Goal: Task Accomplishment & Management: Manage account settings

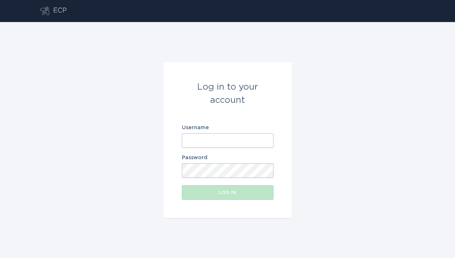
click at [219, 129] on label "Username" at bounding box center [228, 127] width 92 height 5
click at [219, 133] on input "Username" at bounding box center [228, 140] width 92 height 15
click at [219, 136] on input "Username" at bounding box center [228, 140] width 92 height 15
paste input "[EMAIL_ADDRESS][DOMAIN_NAME]"
type input "[EMAIL_ADDRESS][DOMAIN_NAME]"
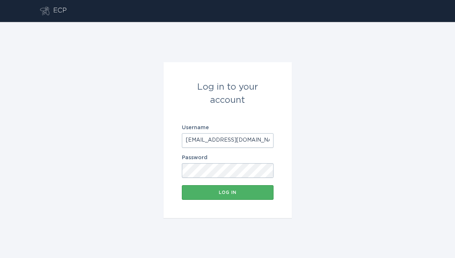
click at [224, 199] on button "Log in" at bounding box center [228, 192] width 92 height 15
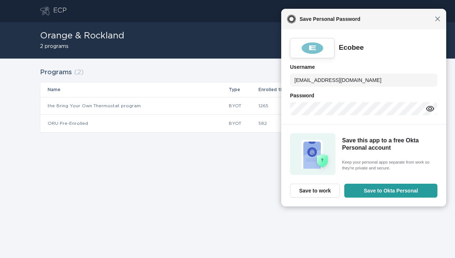
click at [437, 20] on span "Close" at bounding box center [437, 18] width 5 height 5
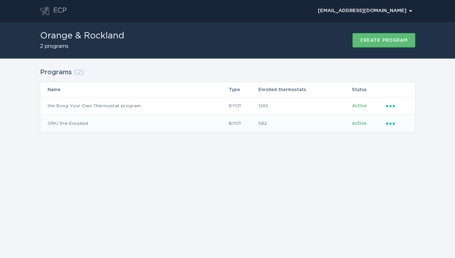
click at [396, 125] on icon "Ellipsis" at bounding box center [391, 123] width 10 height 6
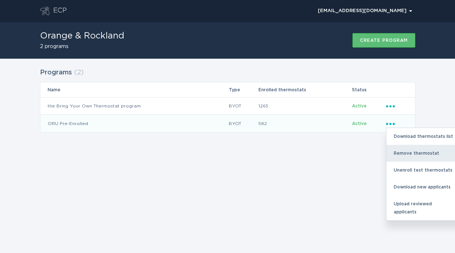
click at [405, 153] on div "Remove thermostat" at bounding box center [424, 153] width 76 height 17
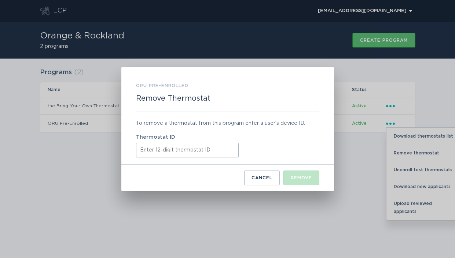
click at [192, 143] on input "Thermostat ID" at bounding box center [187, 150] width 103 height 15
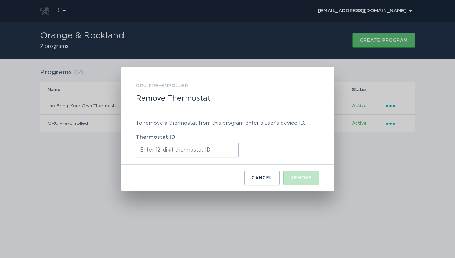
paste input "532512827858"
type input "532512827858"
click at [290, 175] on button "Remove" at bounding box center [301, 178] width 36 height 15
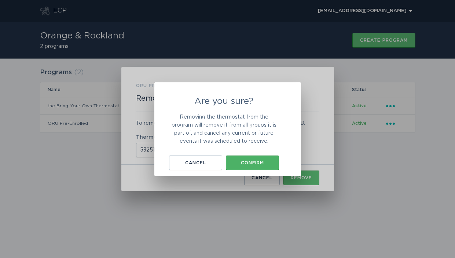
click at [264, 163] on div "Confirm" at bounding box center [252, 163] width 46 height 4
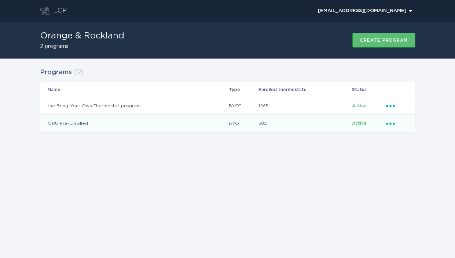
click at [393, 122] on icon "Ellipsis" at bounding box center [391, 123] width 10 height 6
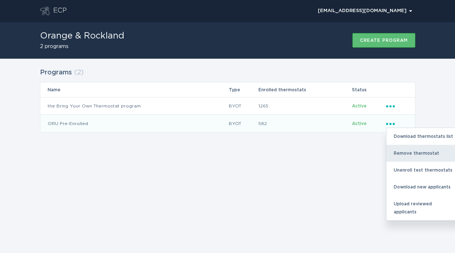
click at [403, 151] on div "Remove thermostat" at bounding box center [424, 153] width 76 height 17
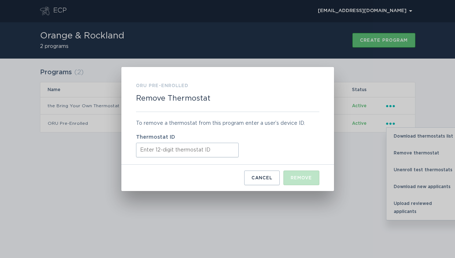
click at [186, 155] on input "Thermostat ID" at bounding box center [187, 150] width 103 height 15
paste input "421866659595"
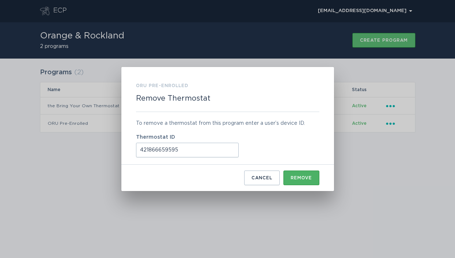
type input "421866659595"
click at [287, 176] on button "Remove" at bounding box center [301, 178] width 36 height 15
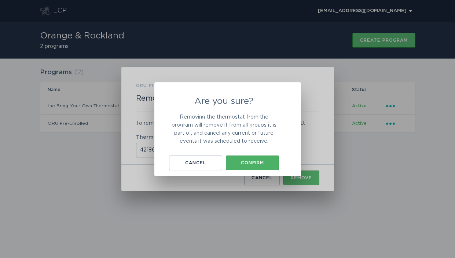
click at [253, 158] on button "Confirm" at bounding box center [252, 163] width 53 height 15
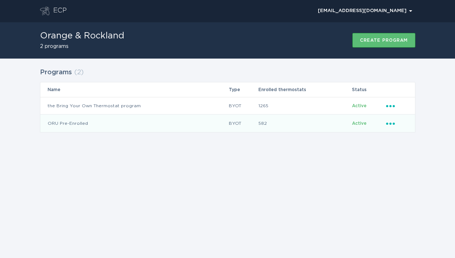
click at [390, 125] on icon "Popover menu" at bounding box center [390, 124] width 9 height 2
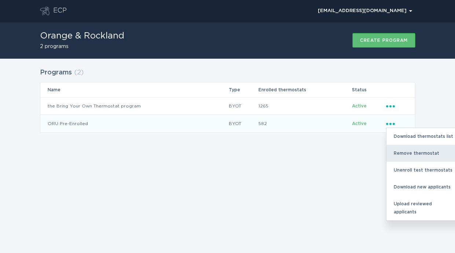
click at [404, 152] on div "Remove thermostat" at bounding box center [424, 153] width 76 height 17
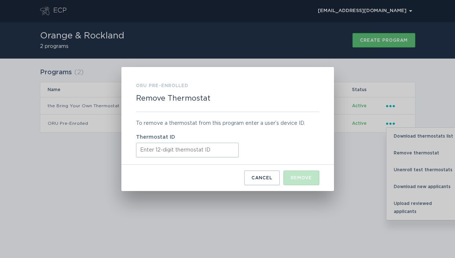
click at [207, 150] on input "Thermostat ID" at bounding box center [187, 150] width 103 height 15
paste input "440786279036"
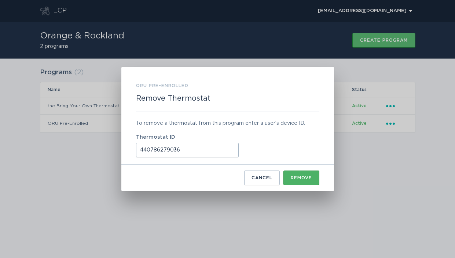
type input "440786279036"
click at [294, 175] on button "Remove" at bounding box center [301, 178] width 36 height 15
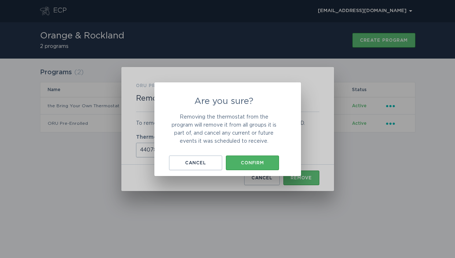
click at [247, 159] on button "Confirm" at bounding box center [252, 163] width 53 height 15
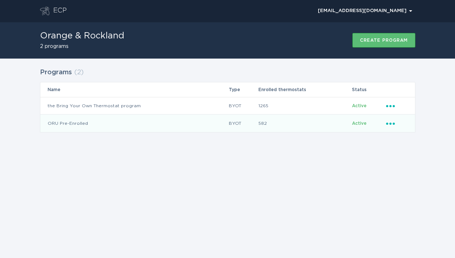
click at [392, 126] on div "Ellipsis" at bounding box center [397, 124] width 22 height 8
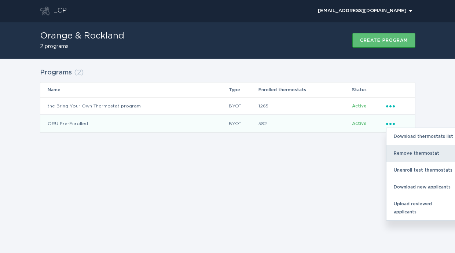
click at [401, 147] on div "Remove thermostat" at bounding box center [424, 153] width 76 height 17
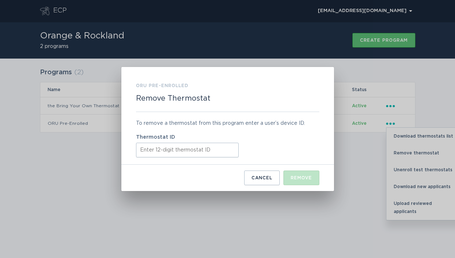
click at [224, 150] on input "Thermostat ID" at bounding box center [187, 150] width 103 height 15
paste input "440795091151"
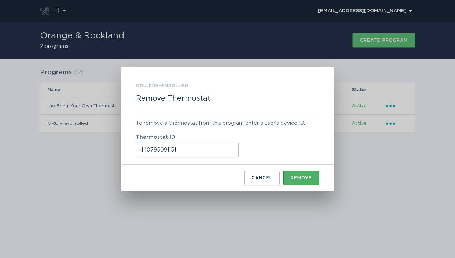
type input "440795091151"
click at [293, 174] on button "Remove" at bounding box center [301, 178] width 36 height 15
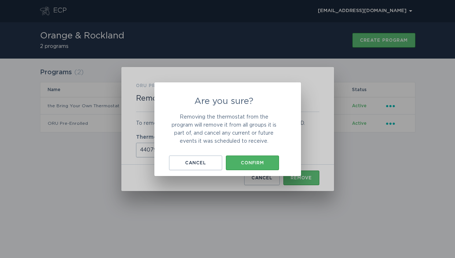
click at [262, 158] on button "Confirm" at bounding box center [252, 163] width 53 height 15
